Goal: Information Seeking & Learning: Learn about a topic

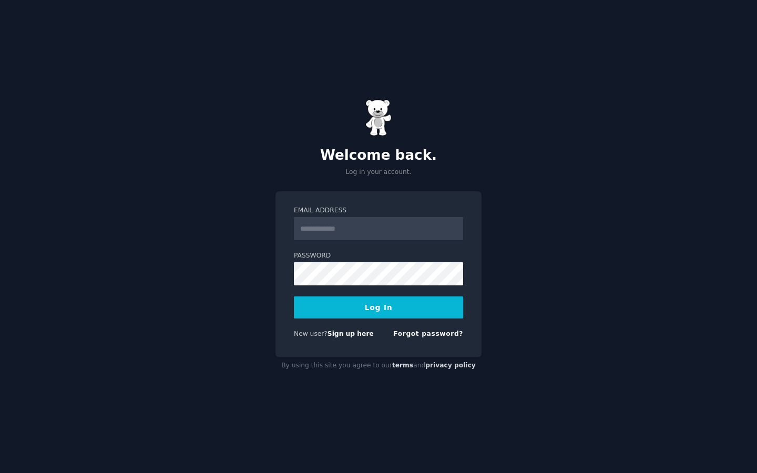
click at [387, 232] on input "Email Address" at bounding box center [378, 228] width 169 height 23
click at [415, 222] on input "Email Address" at bounding box center [378, 228] width 169 height 23
click at [461, 155] on h2 "Welcome back." at bounding box center [379, 155] width 206 height 17
click at [359, 218] on input "Email Address" at bounding box center [378, 228] width 169 height 23
type input "**********"
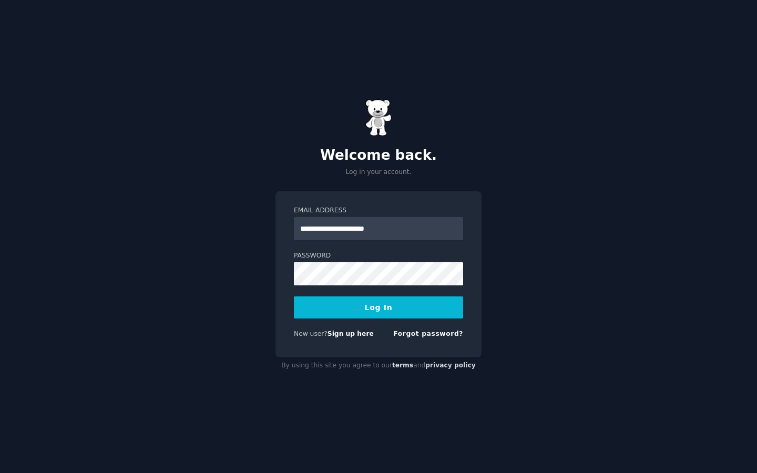
click at [384, 308] on button "Log In" at bounding box center [378, 308] width 169 height 22
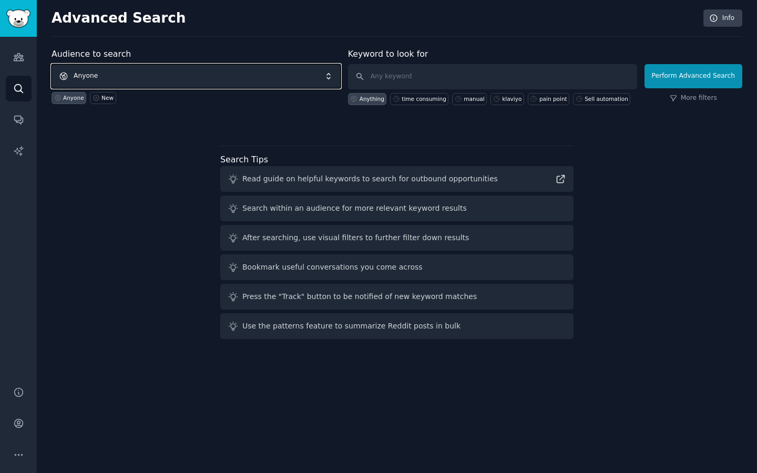
click at [93, 74] on span "Anyone" at bounding box center [196, 76] width 289 height 24
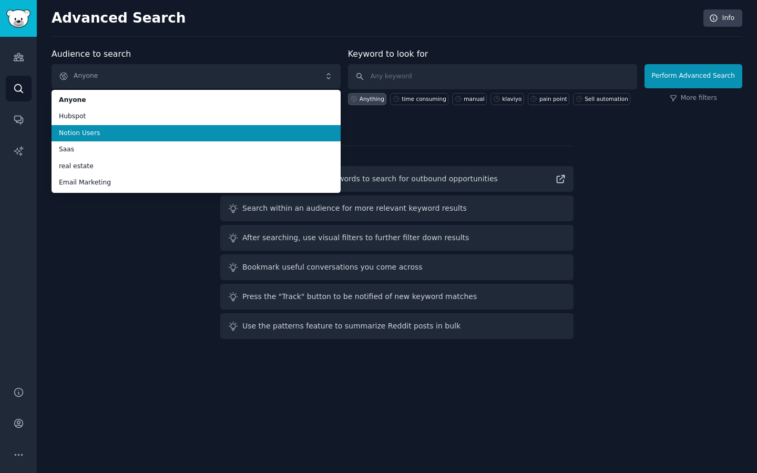
click at [125, 130] on span "Notion Users" at bounding box center [196, 133] width 275 height 9
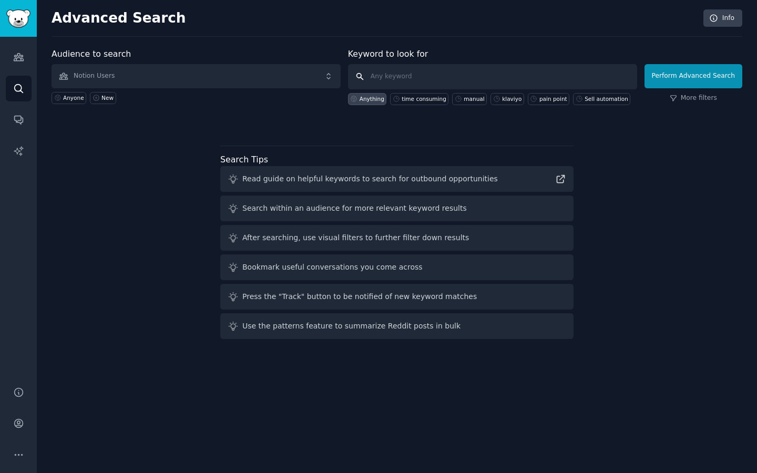
click at [389, 82] on input "text" at bounding box center [492, 76] width 289 height 25
click at [417, 100] on div "time consuming" at bounding box center [424, 98] width 45 height 7
click at [469, 97] on div "manual" at bounding box center [474, 98] width 21 height 7
click at [426, 94] on div "time consuming" at bounding box center [419, 99] width 58 height 12
type input "time consuming"
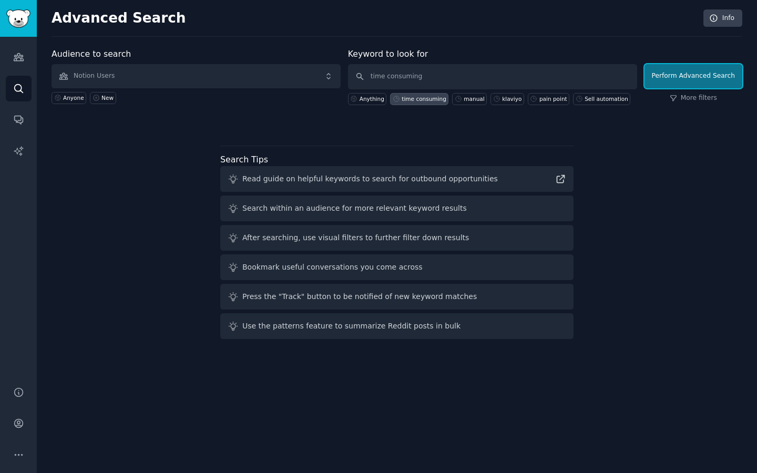
click at [697, 80] on button "Perform Advanced Search" at bounding box center [694, 76] width 98 height 24
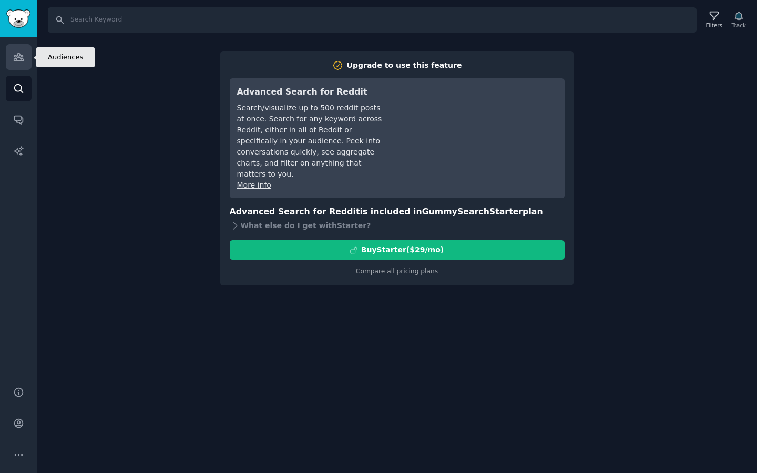
click at [18, 60] on icon "Sidebar" at bounding box center [18, 57] width 9 height 7
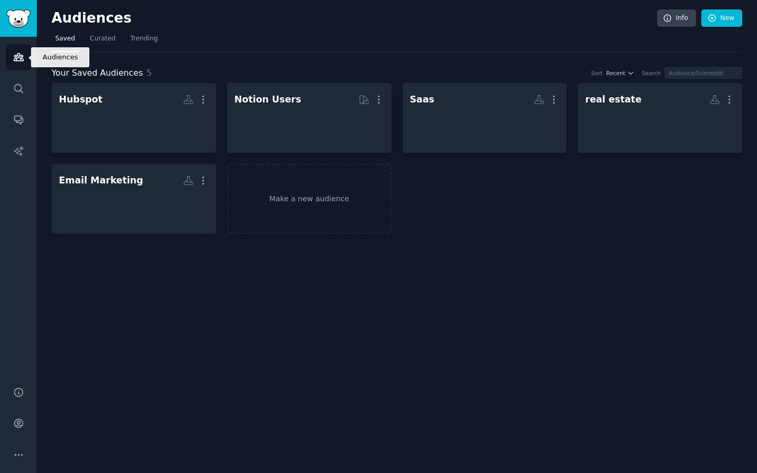
click at [18, 60] on icon "Sidebar" at bounding box center [18, 57] width 9 height 7
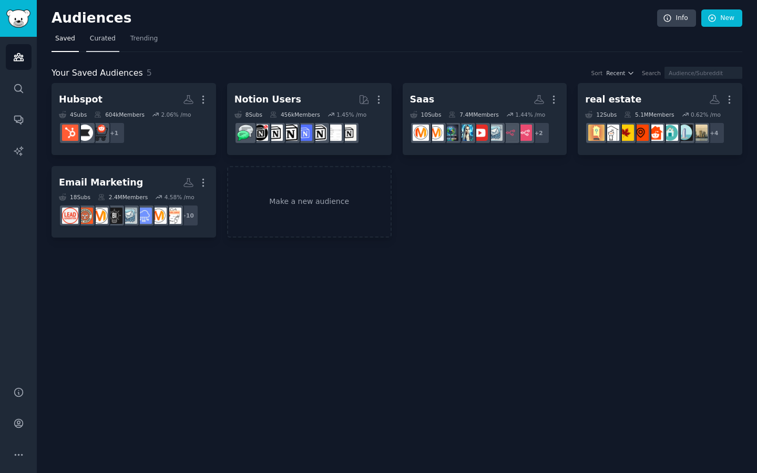
click at [99, 40] on span "Curated" at bounding box center [103, 38] width 26 height 9
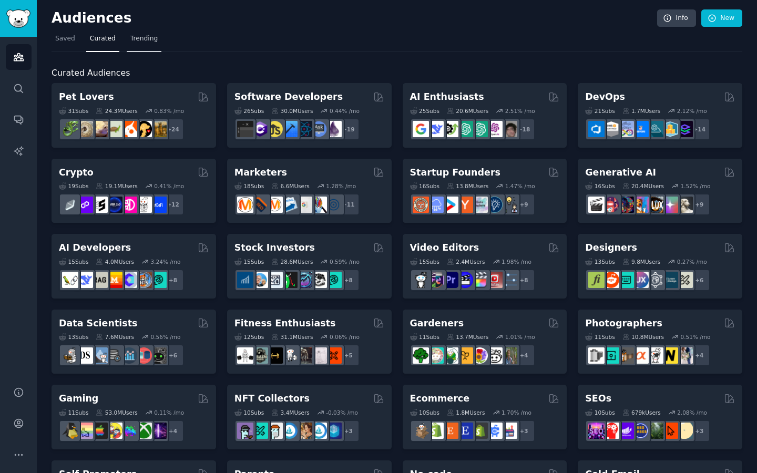
click at [145, 35] on span "Trending" at bounding box center [143, 38] width 27 height 9
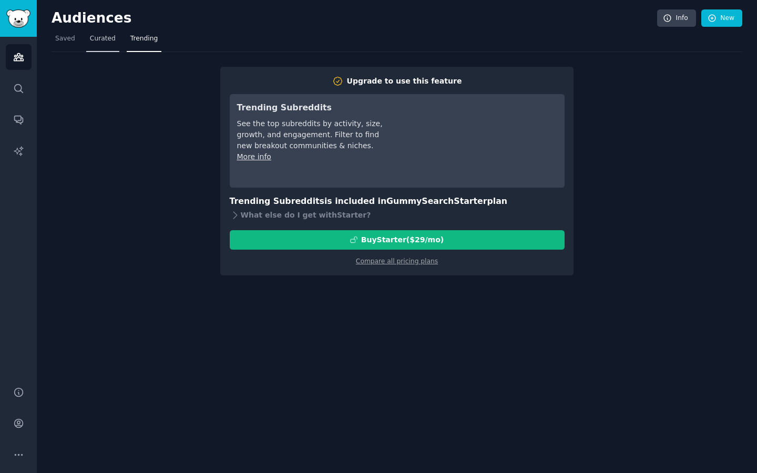
click at [96, 34] on span "Curated" at bounding box center [103, 38] width 26 height 9
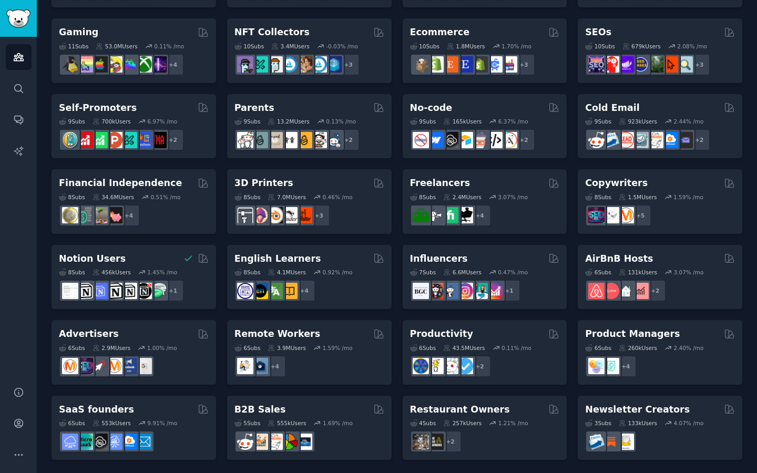
scroll to position [368, 0]
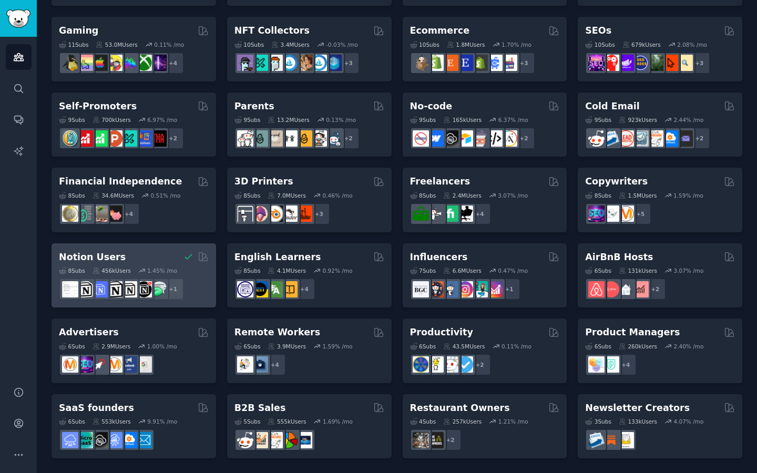
click at [141, 257] on div "Notion Users" at bounding box center [134, 257] width 150 height 13
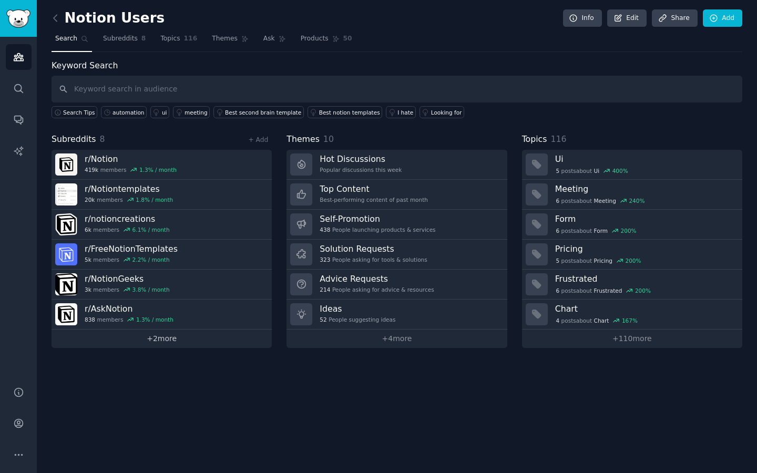
click at [165, 345] on link "+ 2 more" at bounding box center [162, 339] width 220 height 18
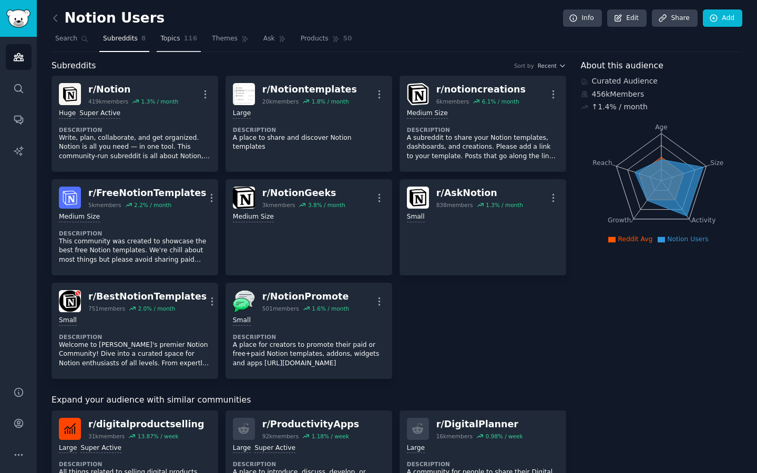
click at [180, 37] on link "Topics 116" at bounding box center [179, 42] width 44 height 22
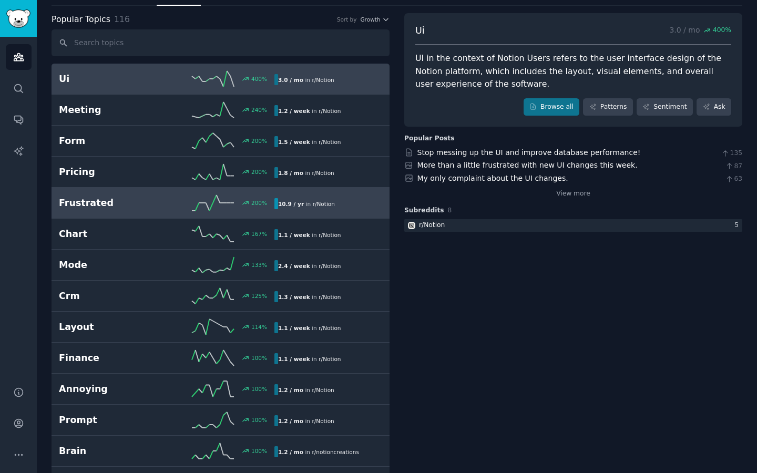
scroll to position [48, 0]
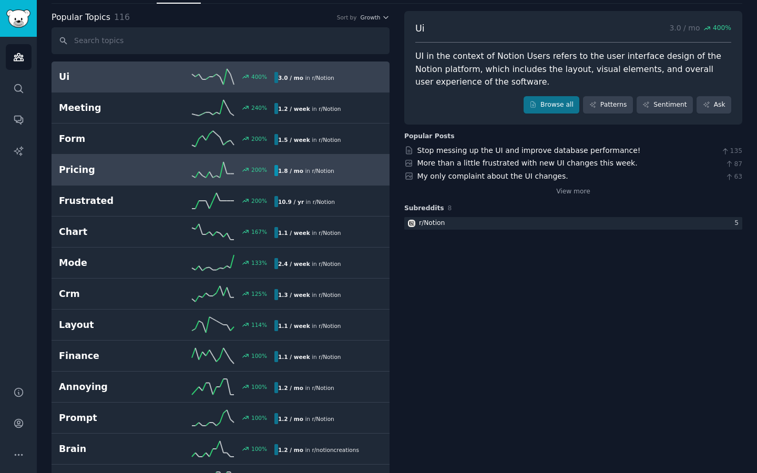
click at [129, 163] on div "Pricing 200 % 1.8 / mo in r/ Notion" at bounding box center [220, 170] width 323 height 16
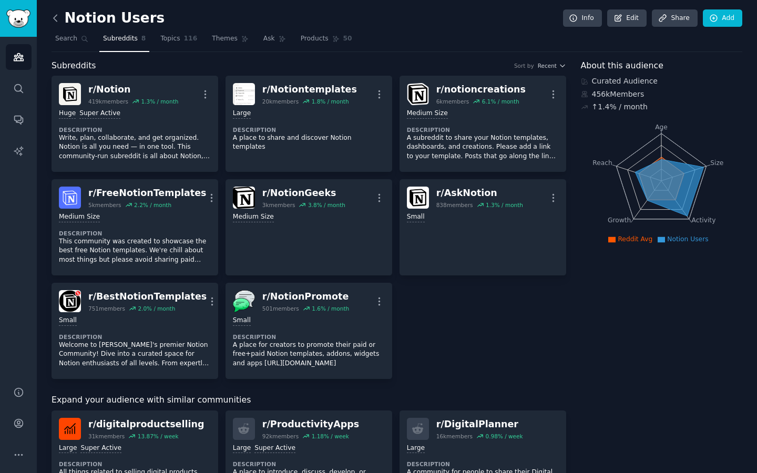
click at [55, 22] on icon at bounding box center [55, 18] width 11 height 11
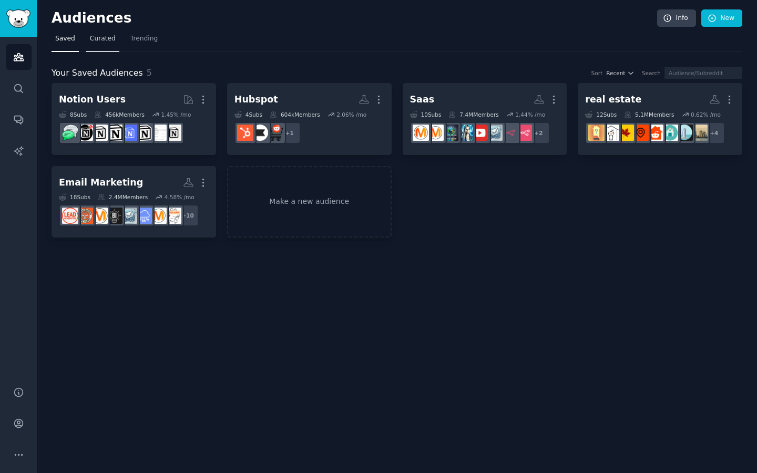
click at [91, 39] on span "Curated" at bounding box center [103, 38] width 26 height 9
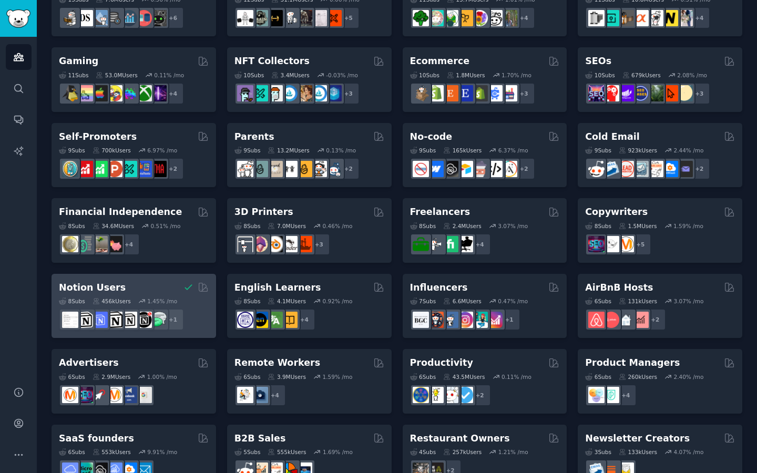
scroll to position [337, 0]
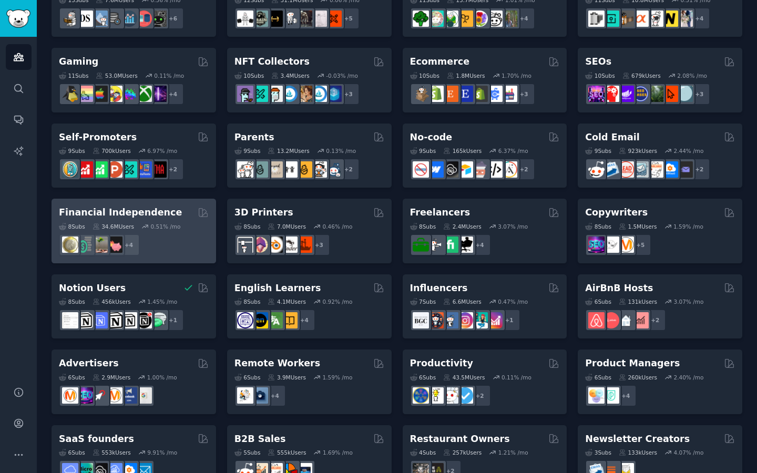
click at [175, 206] on div "Financial Independence" at bounding box center [134, 212] width 150 height 13
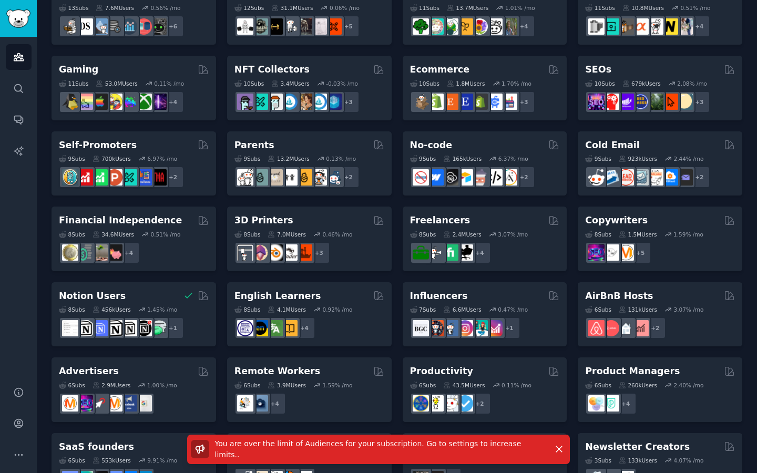
scroll to position [328, 0]
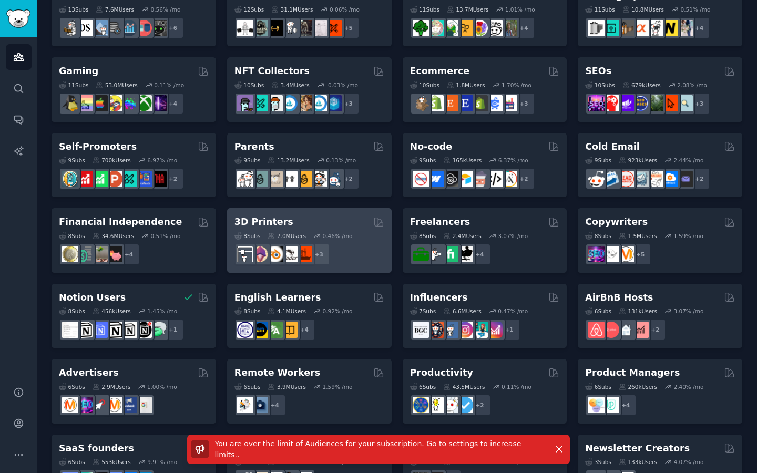
click at [255, 220] on h2 "3D Printers" at bounding box center [264, 222] width 59 height 13
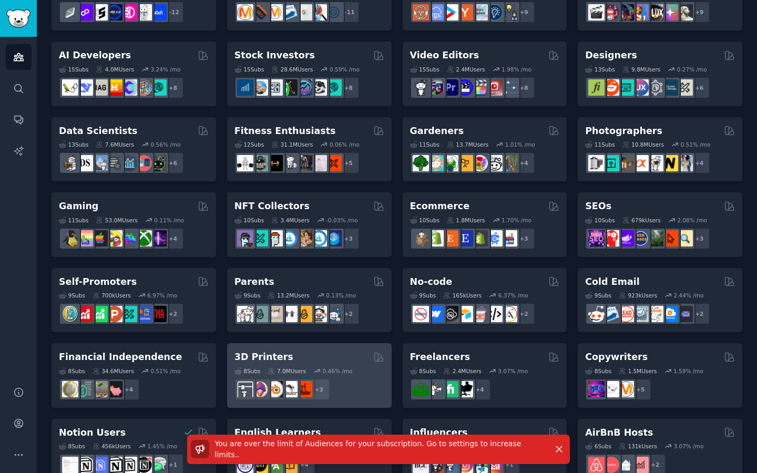
scroll to position [0, 0]
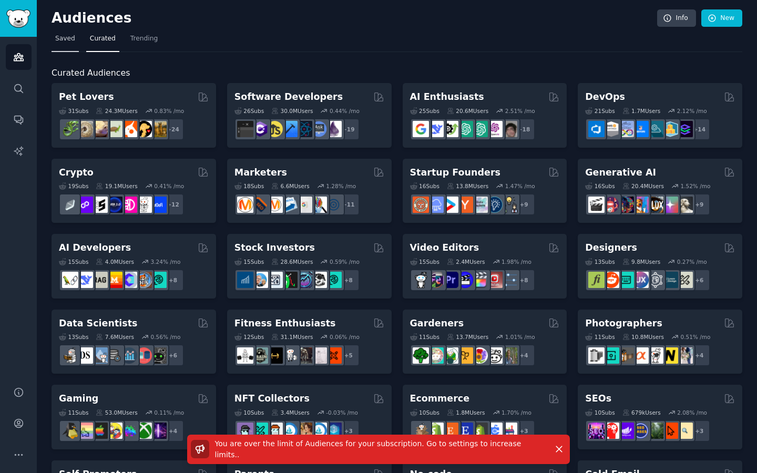
click at [68, 38] on span "Saved" at bounding box center [65, 38] width 20 height 9
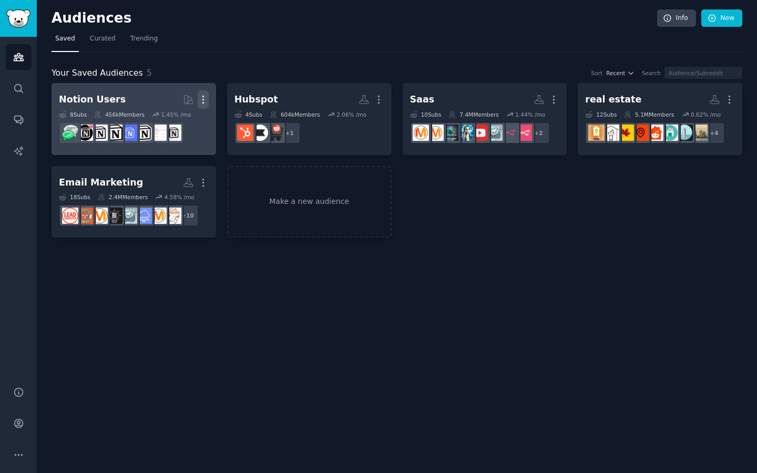
click at [206, 98] on icon "button" at bounding box center [203, 99] width 11 height 11
click at [180, 124] on p "Delete" at bounding box center [175, 121] width 24 height 11
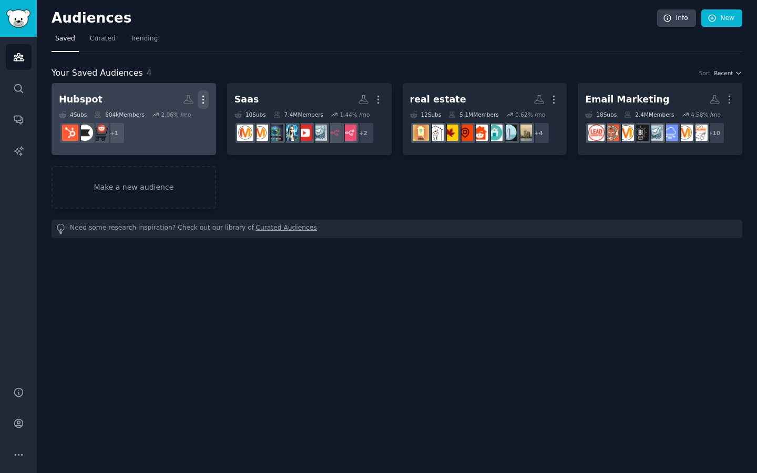
click at [201, 97] on icon "button" at bounding box center [203, 99] width 11 height 11
click at [177, 126] on p "Delete" at bounding box center [175, 121] width 24 height 11
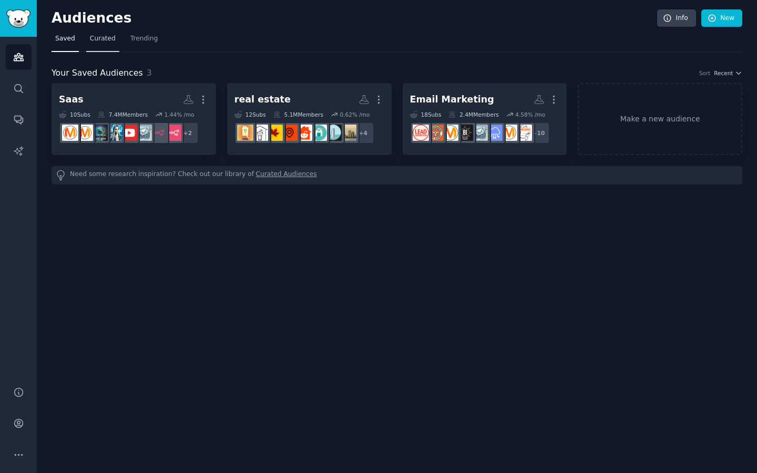
click at [111, 43] on span "Curated" at bounding box center [103, 38] width 26 height 9
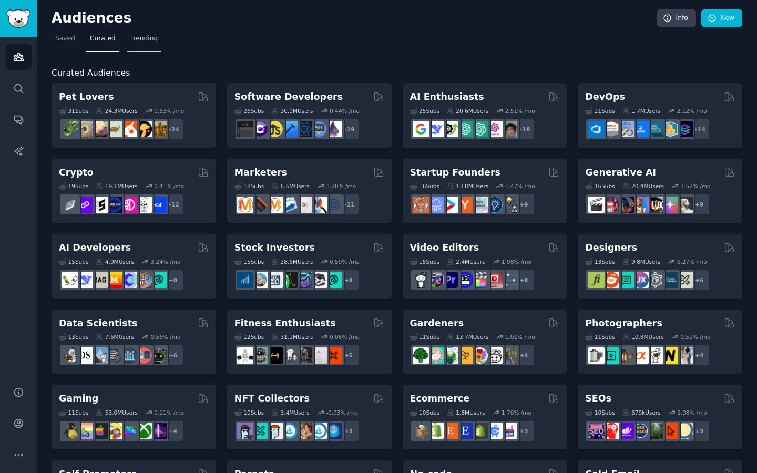
click at [146, 43] on link "Trending" at bounding box center [144, 42] width 35 height 22
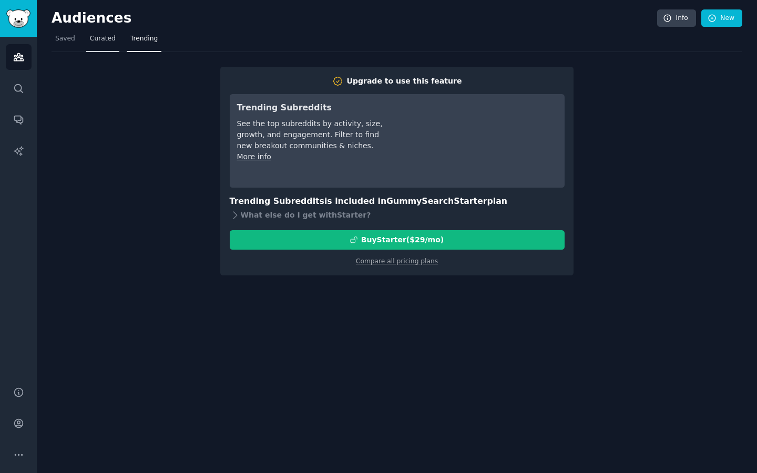
click at [100, 36] on span "Curated" at bounding box center [103, 38] width 26 height 9
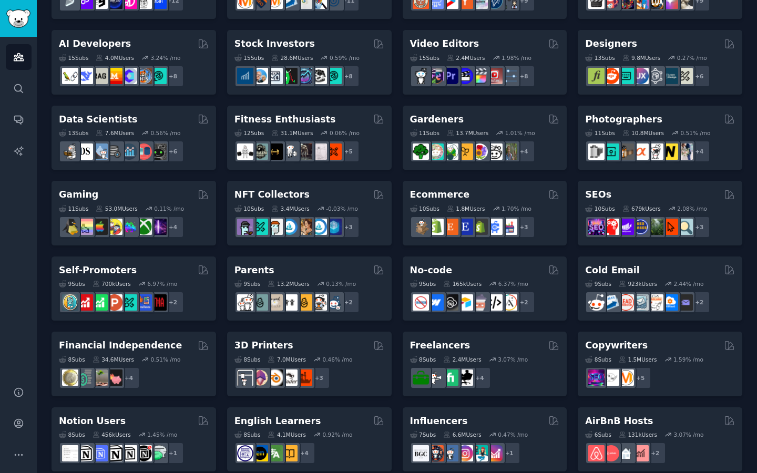
scroll to position [207, 0]
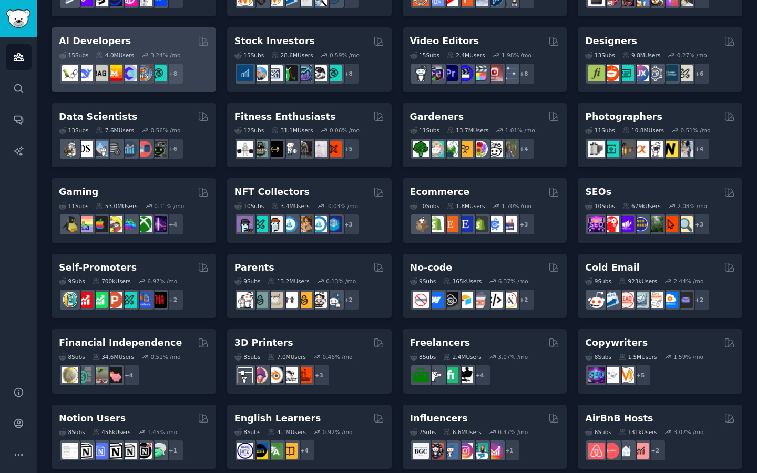
click at [144, 42] on div "AI Developers" at bounding box center [134, 41] width 150 height 13
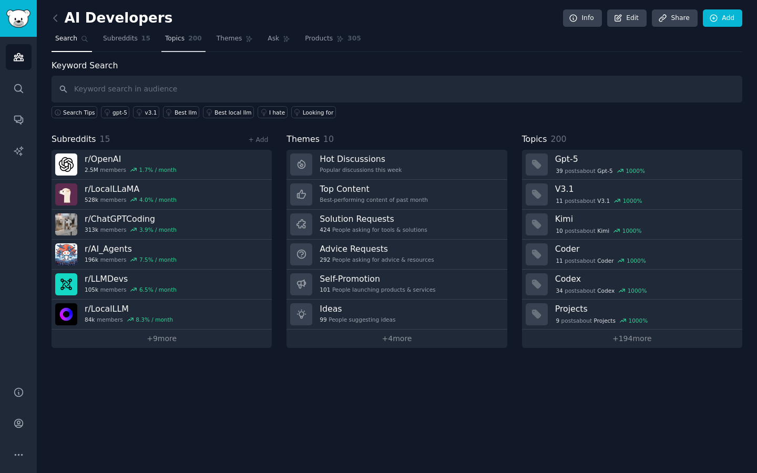
click at [172, 33] on link "Topics 200" at bounding box center [183, 42] width 44 height 22
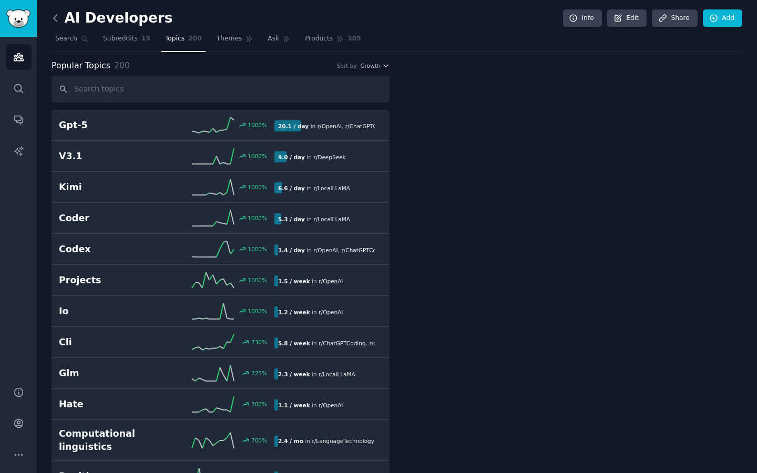
click at [51, 14] on icon at bounding box center [55, 18] width 11 height 11
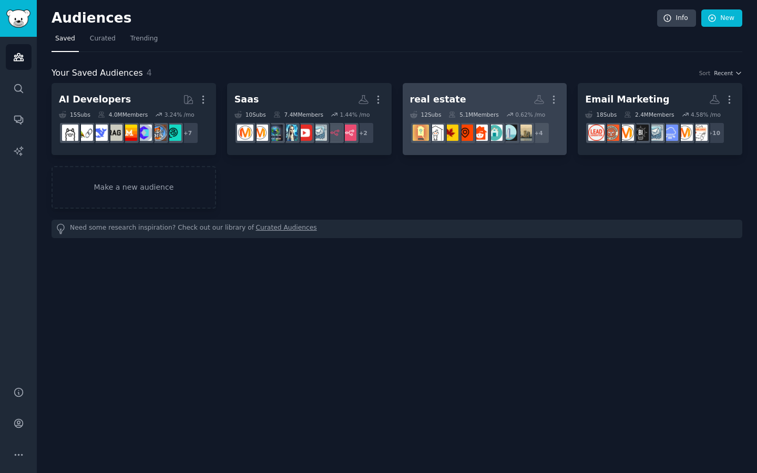
click at [457, 104] on h2 "real estate More" at bounding box center [485, 99] width 150 height 18
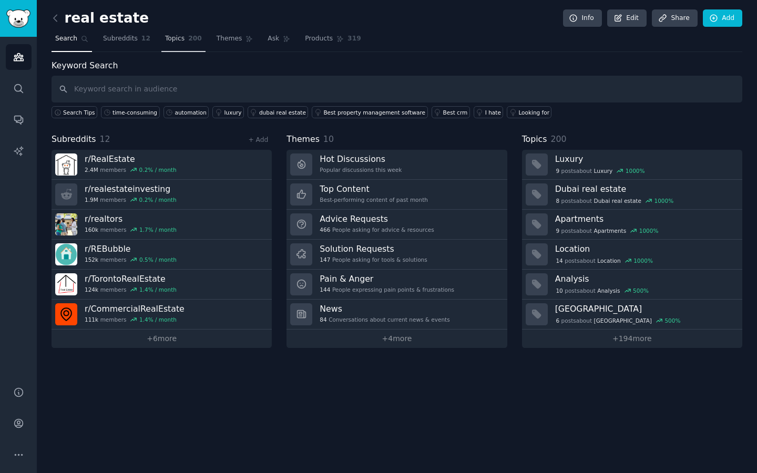
click at [177, 37] on span "Topics" at bounding box center [174, 38] width 19 height 9
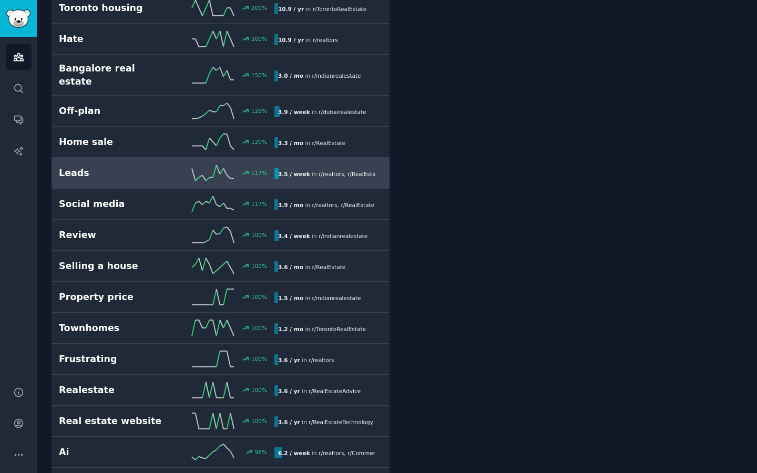
scroll to position [811, 0]
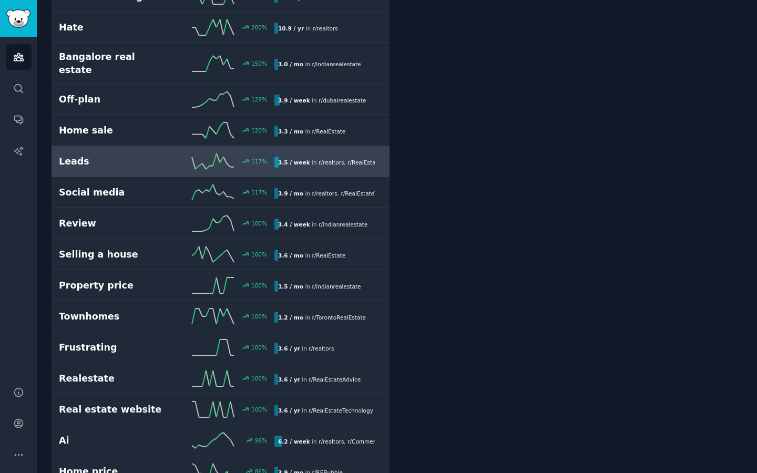
click at [113, 158] on div "Leads 117 % 3.5 / week in r/ realtors , r/ RealEstateTechnology" at bounding box center [220, 162] width 323 height 16
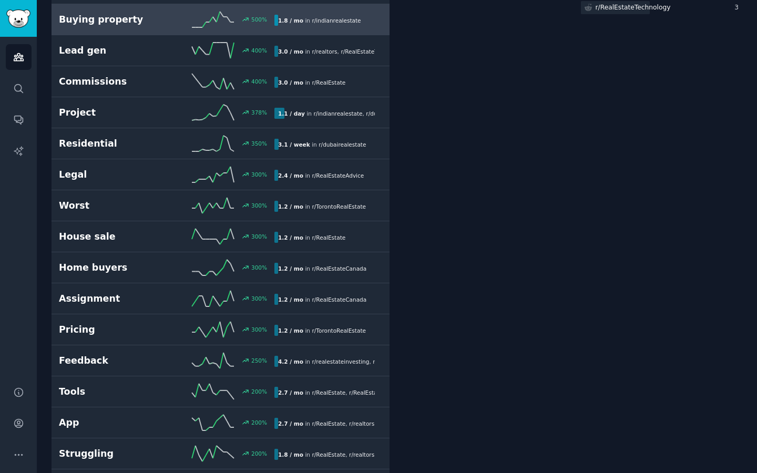
scroll to position [291, 0]
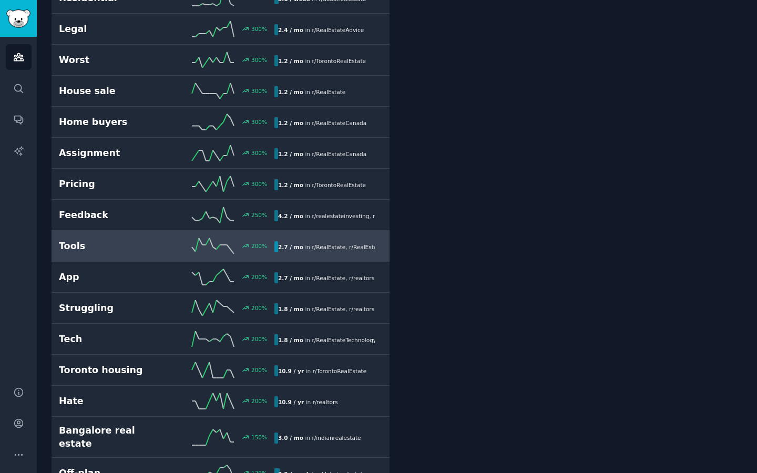
click at [103, 242] on h2 "Tools" at bounding box center [113, 246] width 108 height 13
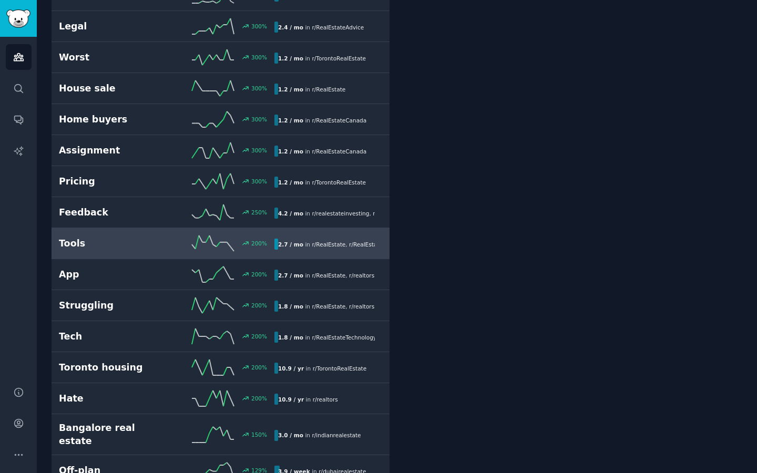
click at [150, 247] on h2 "Tools" at bounding box center [113, 243] width 108 height 13
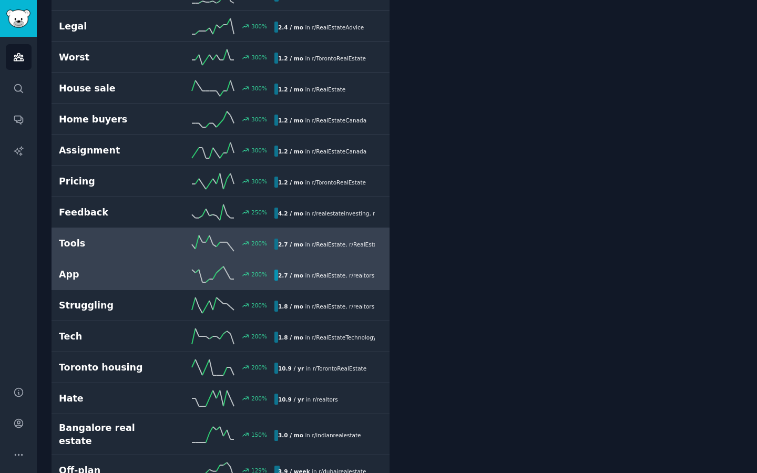
click at [118, 263] on link "App 200 % 2.7 / mo in r/ RealEstate , r/ realtors" at bounding box center [221, 274] width 338 height 31
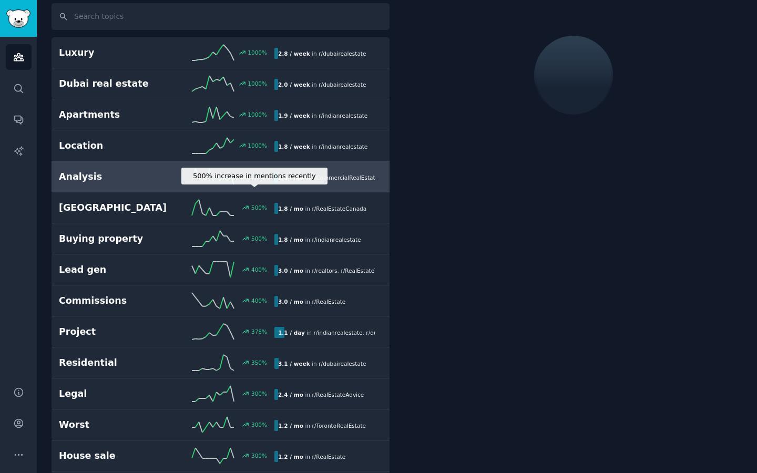
scroll to position [59, 0]
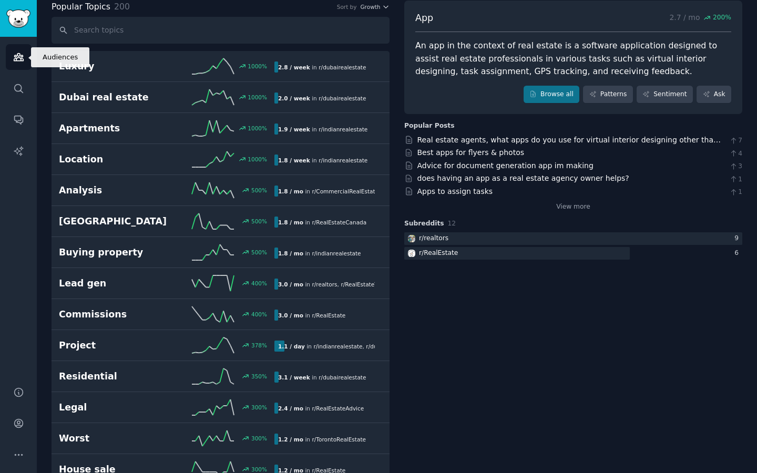
click at [21, 57] on icon "Sidebar" at bounding box center [18, 57] width 9 height 7
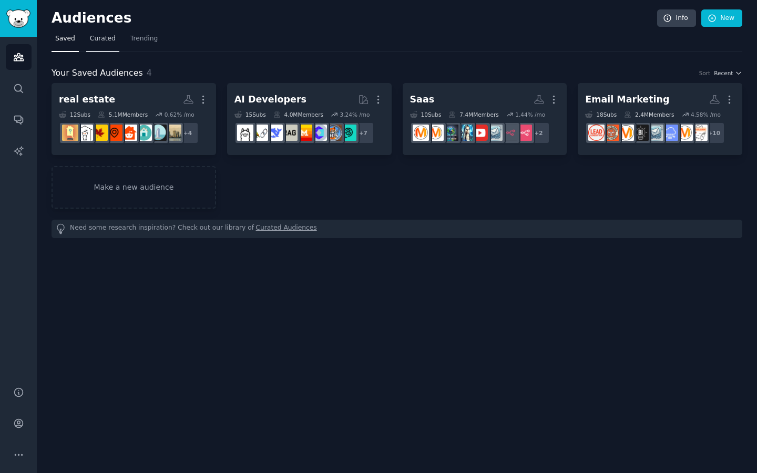
click at [97, 43] on link "Curated" at bounding box center [102, 42] width 33 height 22
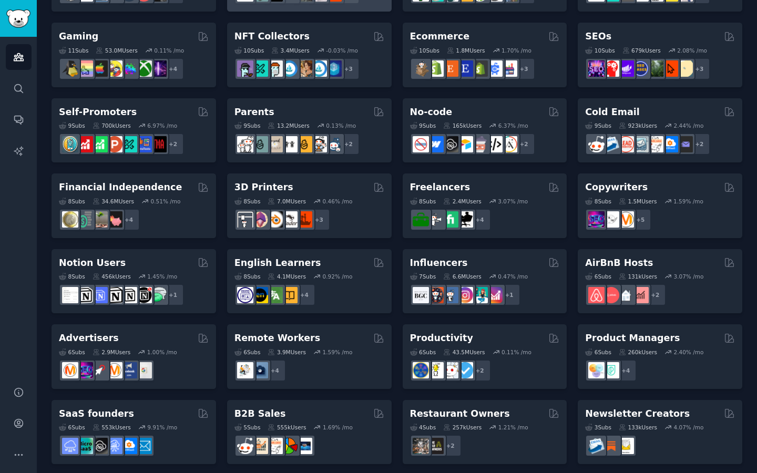
scroll to position [368, 0]
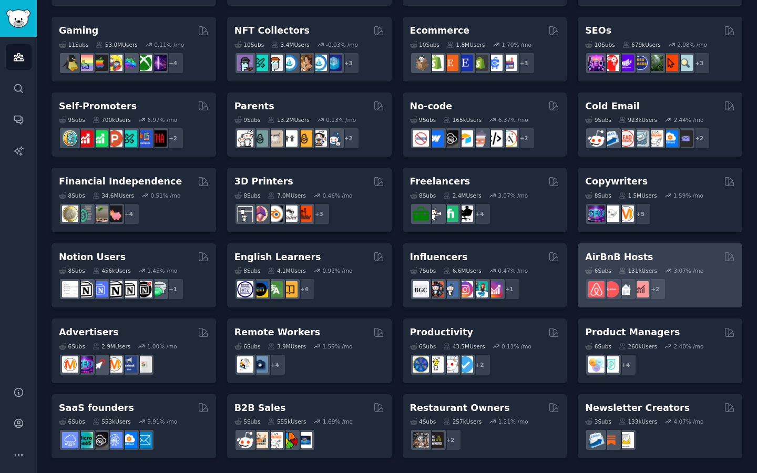
click at [702, 267] on div "6 Sub s 131k Users 3.07 % /mo + 2" at bounding box center [660, 281] width 150 height 37
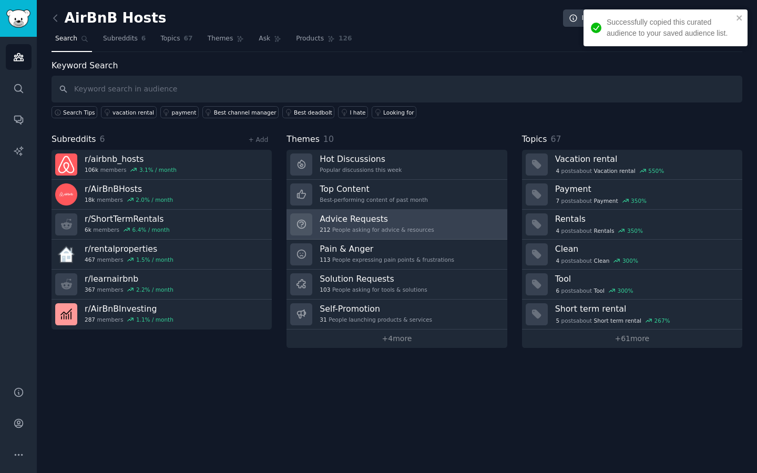
click at [385, 218] on h3 "Advice Requests" at bounding box center [377, 219] width 114 height 11
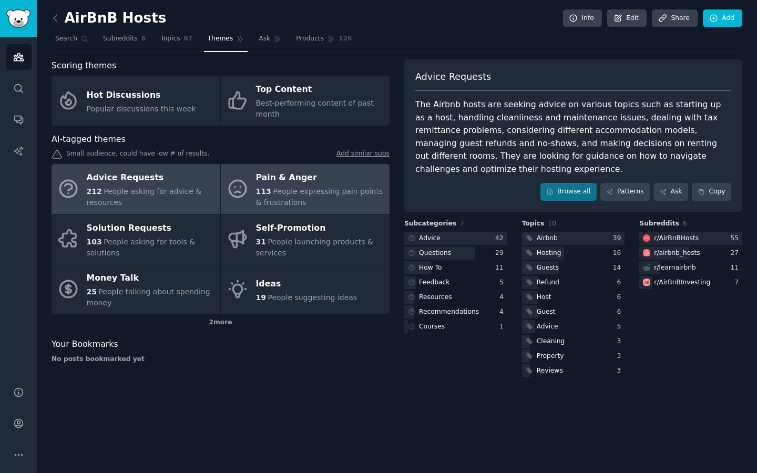
click at [293, 178] on div "Pain & Anger" at bounding box center [320, 178] width 128 height 17
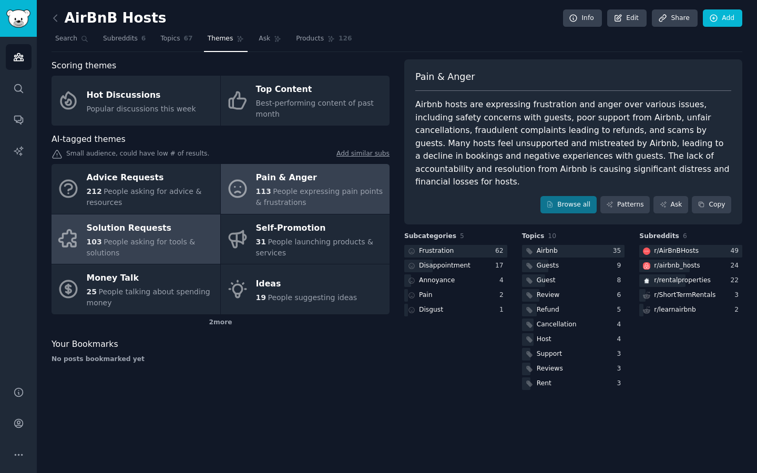
click at [204, 246] on div "103 People asking for tools & solutions" at bounding box center [151, 248] width 128 height 22
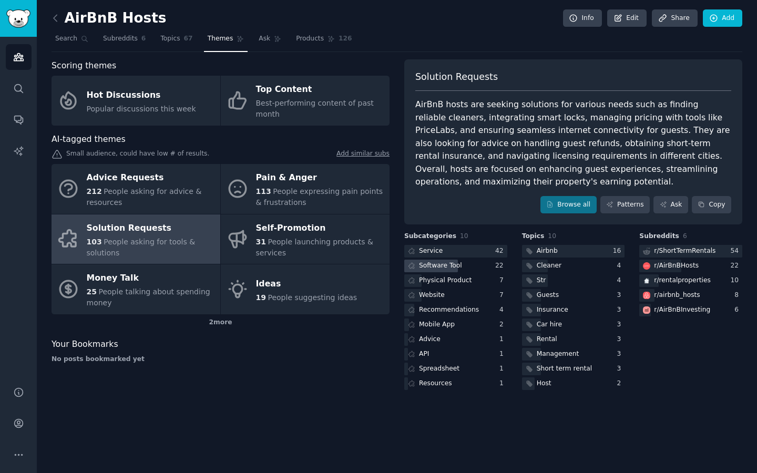
click at [456, 263] on div "Software Tool" at bounding box center [440, 265] width 43 height 9
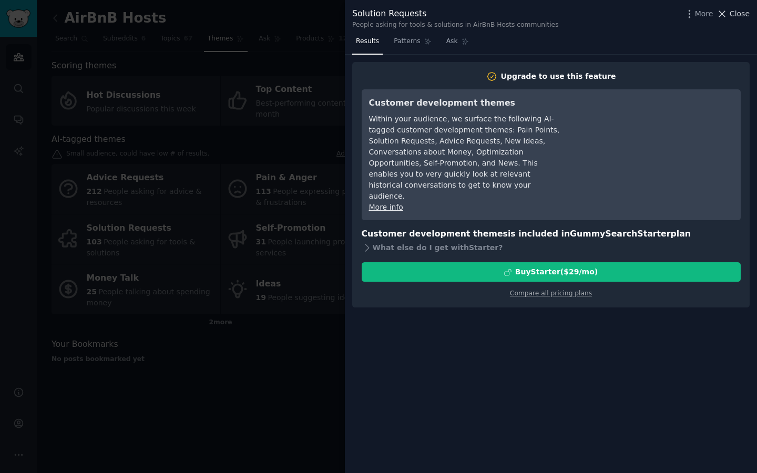
click at [727, 13] on icon at bounding box center [722, 13] width 11 height 11
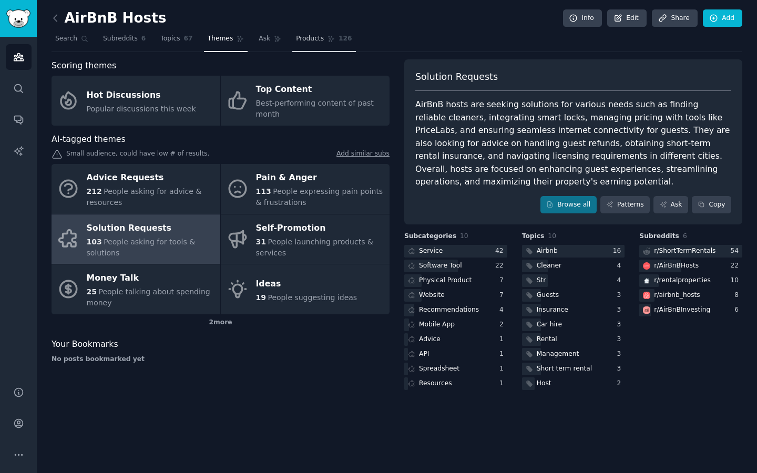
click at [305, 33] on link "Products 126" at bounding box center [323, 42] width 63 height 22
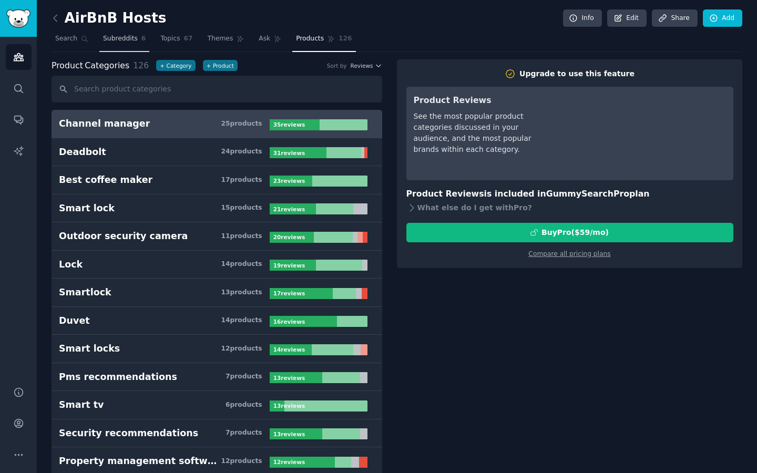
click at [117, 44] on link "Subreddits 6" at bounding box center [124, 42] width 50 height 22
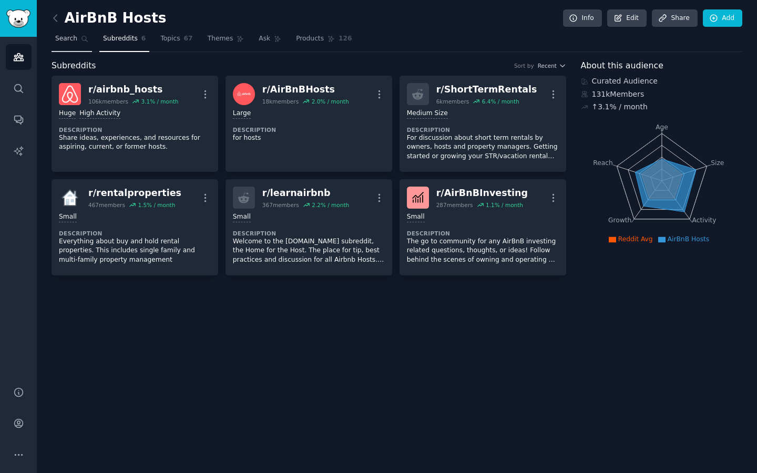
click at [85, 41] on icon at bounding box center [84, 38] width 7 height 7
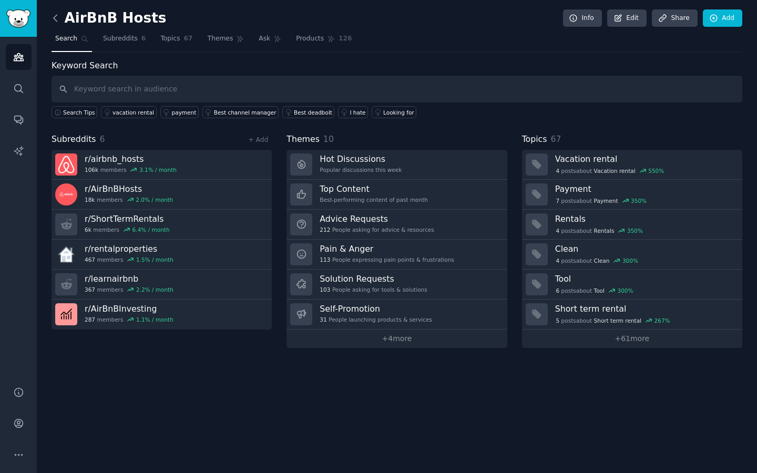
click at [59, 19] on icon at bounding box center [55, 18] width 11 height 11
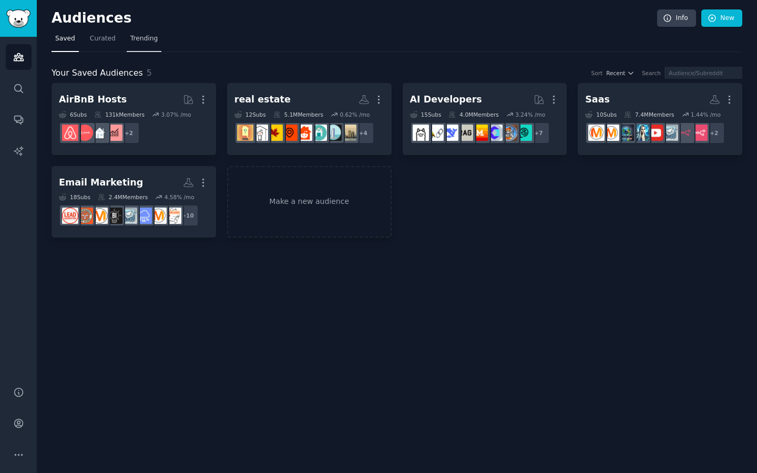
click at [127, 39] on link "Trending" at bounding box center [144, 42] width 35 height 22
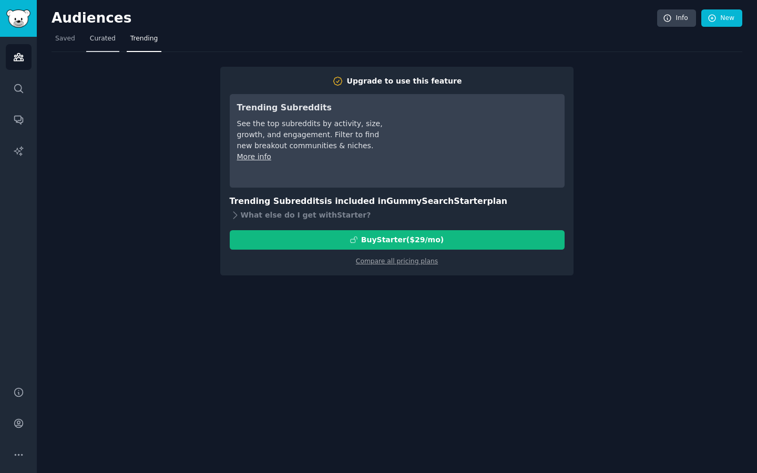
click at [106, 39] on span "Curated" at bounding box center [103, 38] width 26 height 9
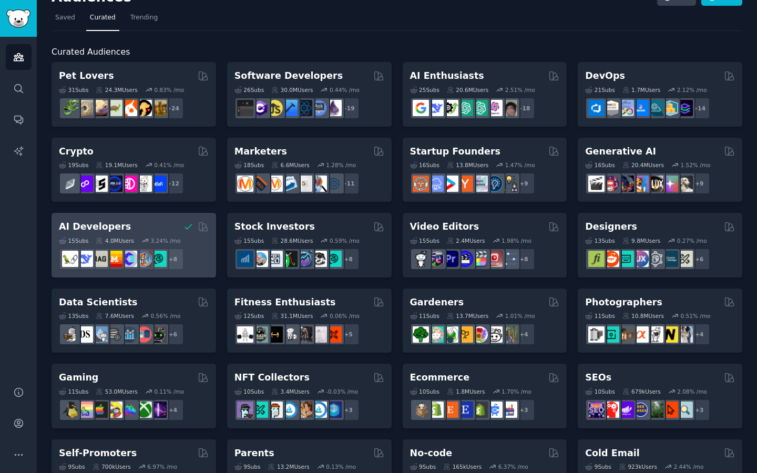
scroll to position [22, 0]
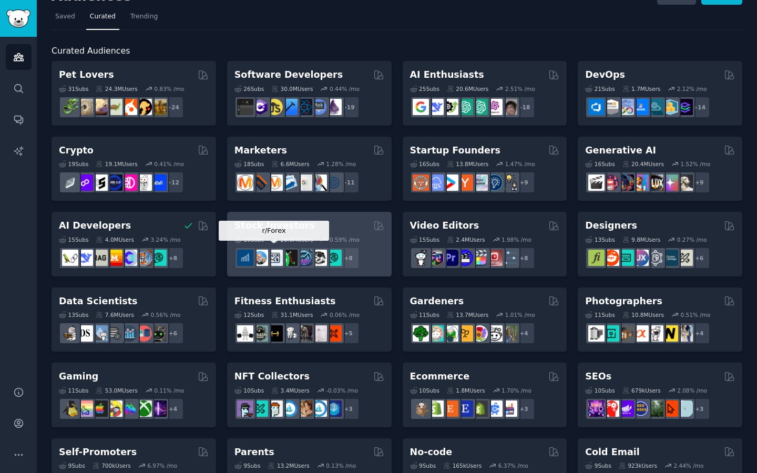
click at [273, 261] on img at bounding box center [275, 258] width 16 height 16
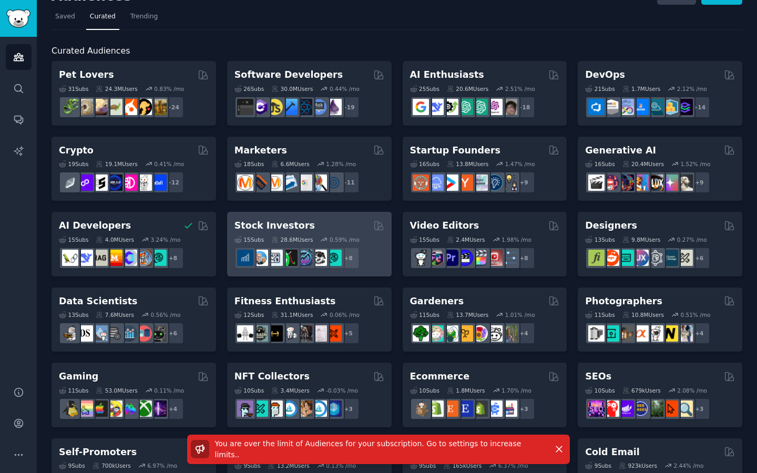
click at [293, 229] on h2 "Stock Investors" at bounding box center [275, 225] width 80 height 13
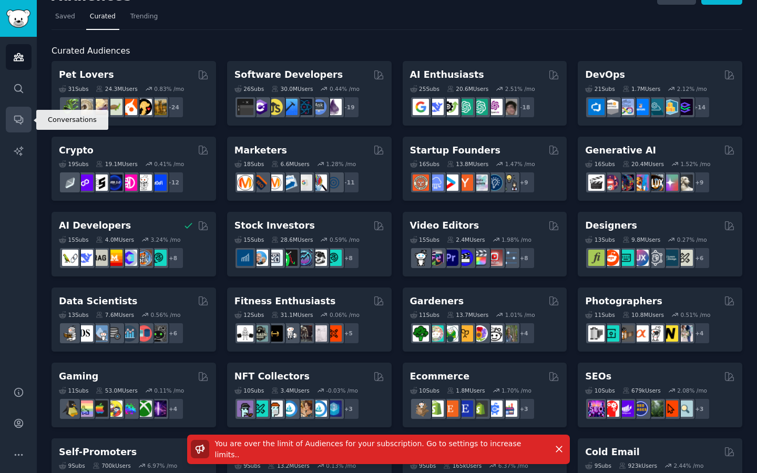
click at [15, 113] on link "Conversations" at bounding box center [19, 120] width 26 height 26
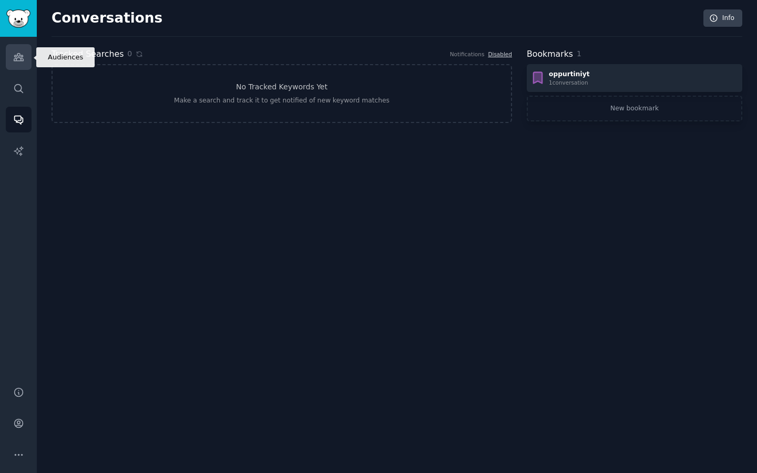
click at [11, 56] on link "Audiences" at bounding box center [19, 57] width 26 height 26
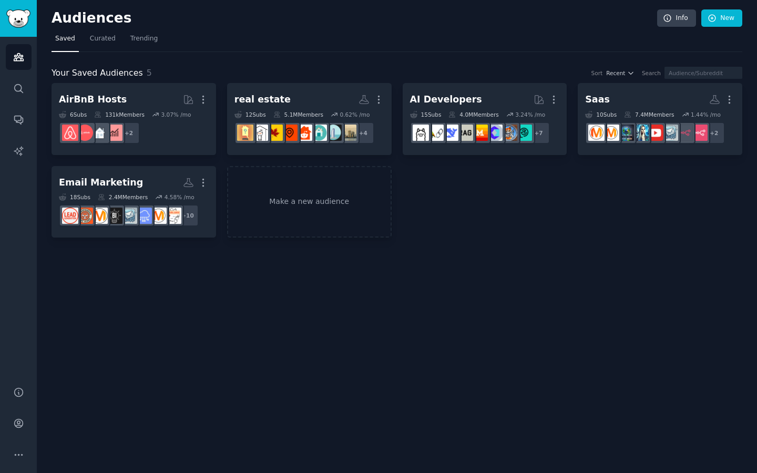
click at [276, 159] on div "AirBnB Hosts More 6 Sub s 131k Members 3.07 % /mo + 2 real estate More 12 Sub s…" at bounding box center [397, 160] width 691 height 155
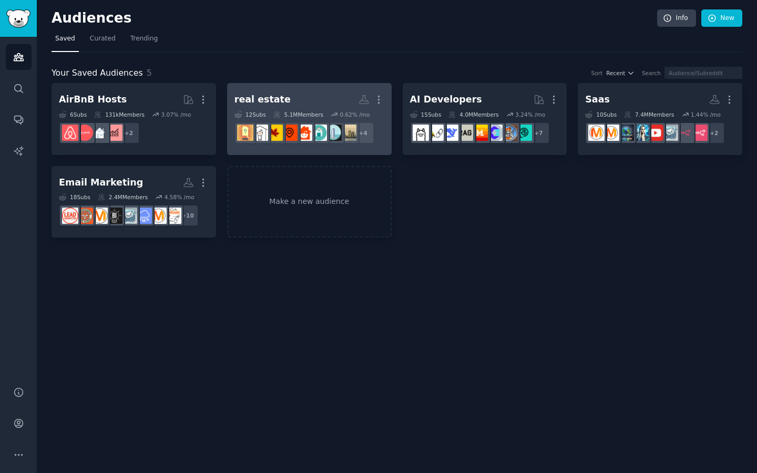
click at [287, 146] on dd "r/RealEstate + 4" at bounding box center [310, 132] width 150 height 29
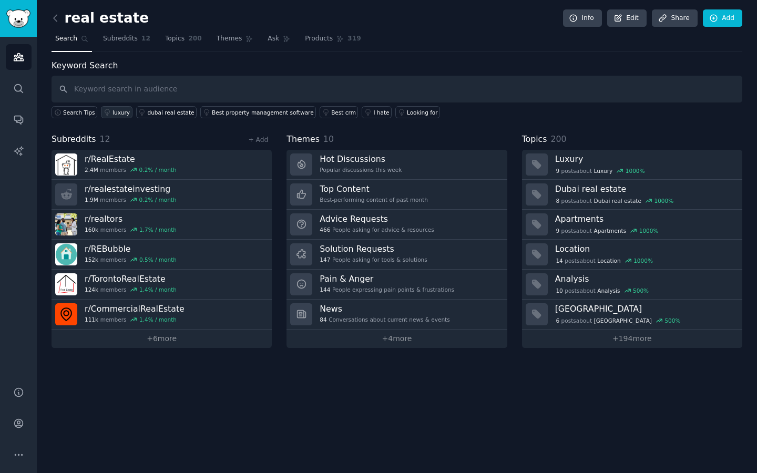
click at [117, 114] on div "luxury" at bounding box center [121, 112] width 17 height 7
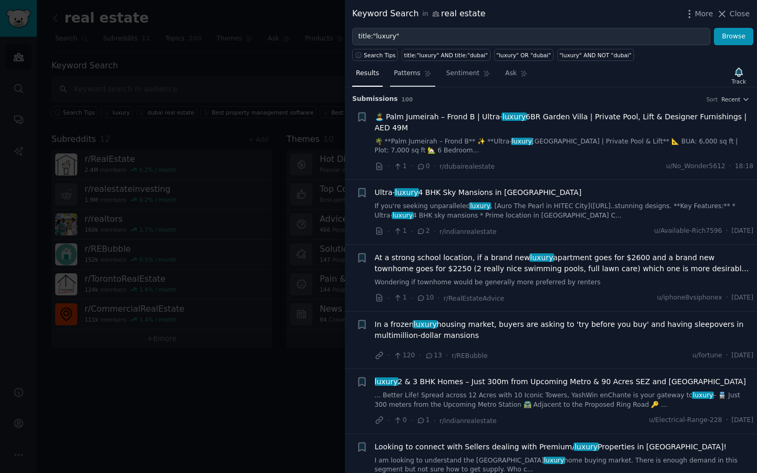
click at [417, 72] on span "Patterns" at bounding box center [407, 73] width 26 height 9
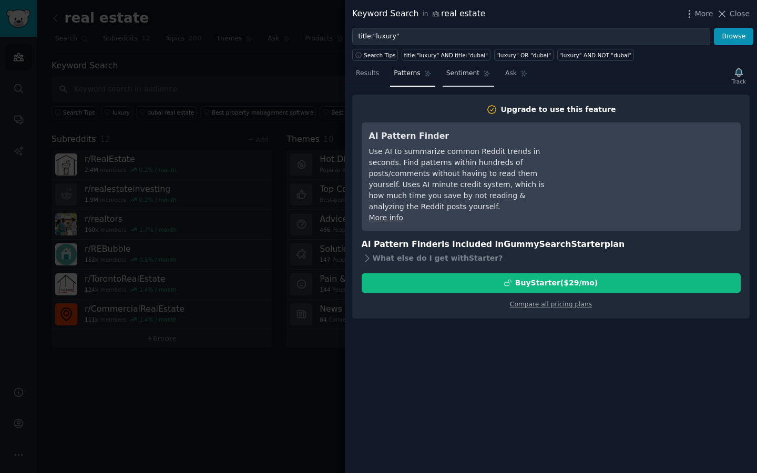
click at [453, 74] on span "Sentiment" at bounding box center [462, 73] width 33 height 9
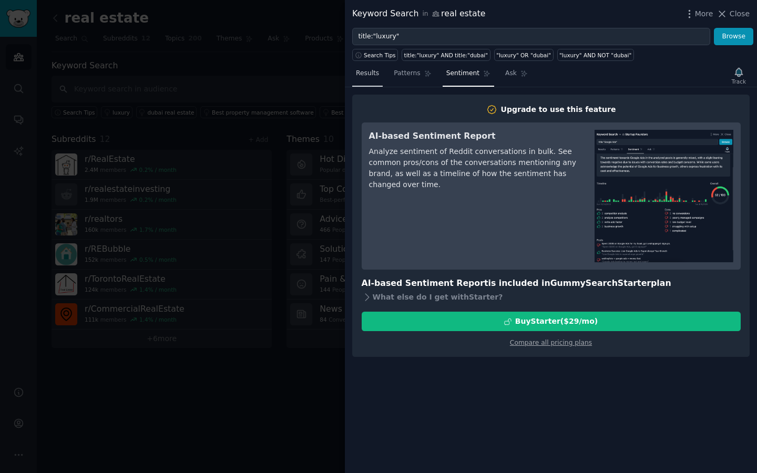
click at [377, 69] on span "Results" at bounding box center [367, 73] width 23 height 9
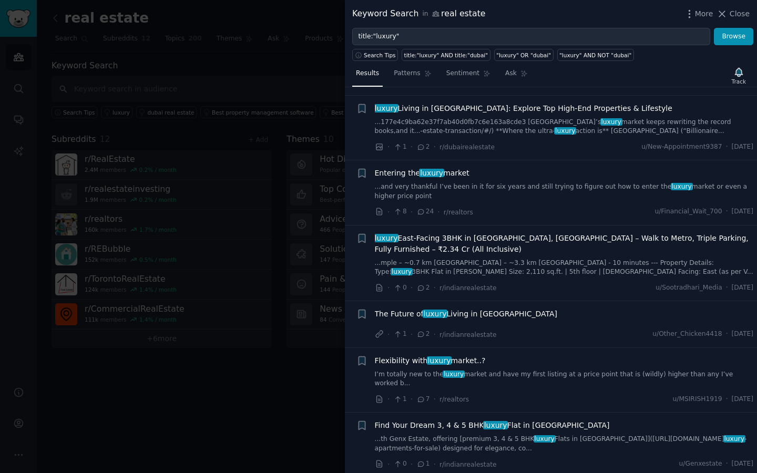
scroll to position [603, 0]
click at [311, 356] on div at bounding box center [378, 236] width 757 height 473
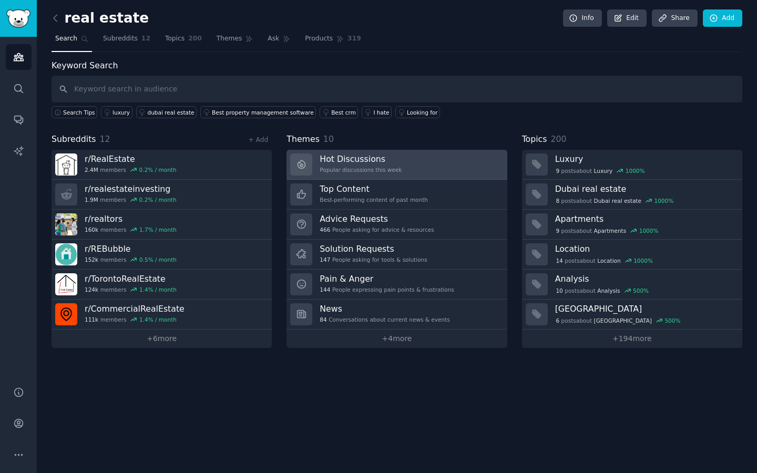
click at [393, 156] on h3 "Hot Discussions" at bounding box center [361, 159] width 82 height 11
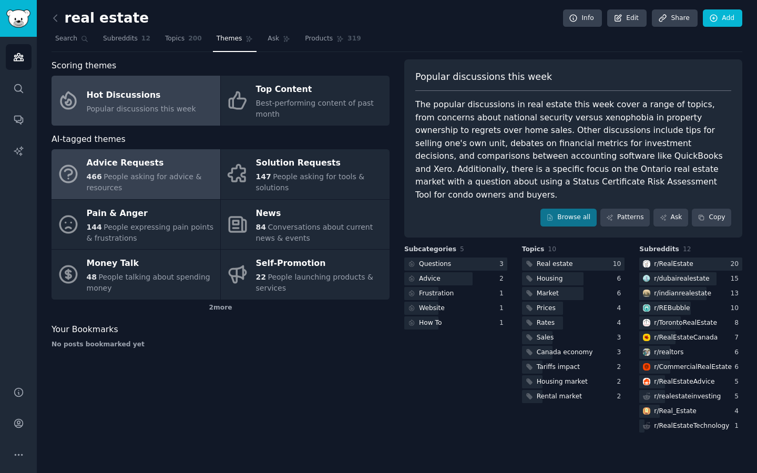
click at [133, 168] on div "Advice Requests" at bounding box center [151, 163] width 128 height 17
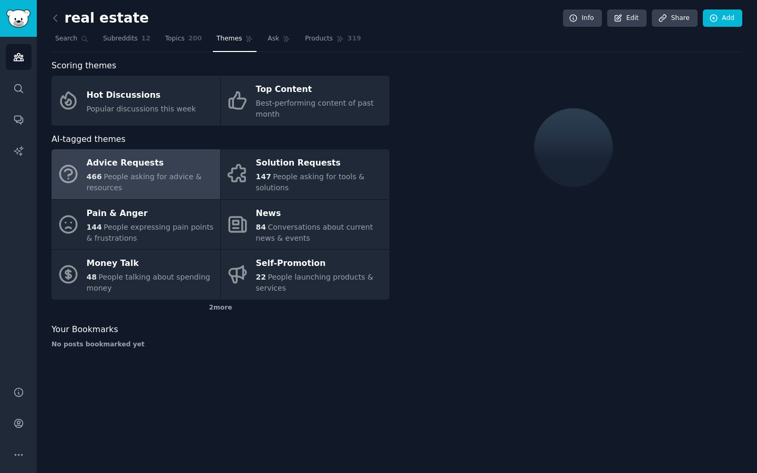
click at [132, 168] on div "Advice Requests" at bounding box center [151, 163] width 128 height 17
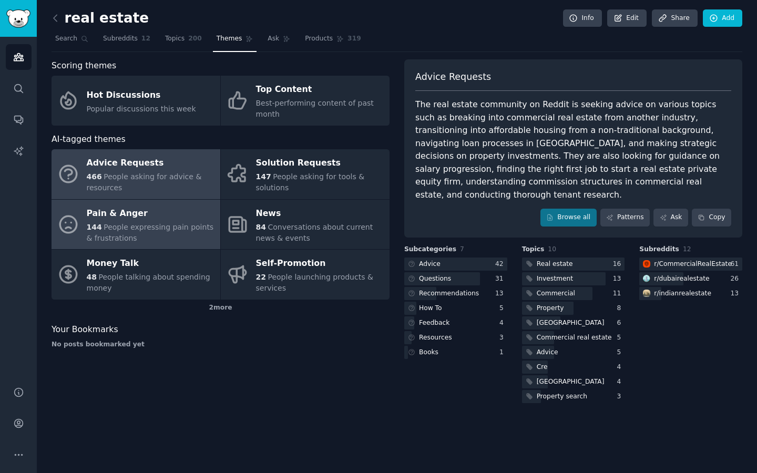
click at [149, 230] on span "People expressing pain points & frustrations" at bounding box center [150, 232] width 127 height 19
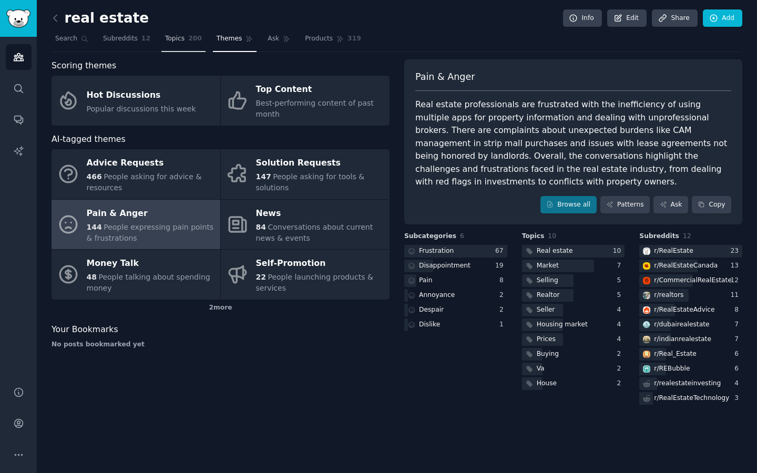
click at [176, 40] on span "Topics" at bounding box center [174, 38] width 19 height 9
